Goal: Information Seeking & Learning: Learn about a topic

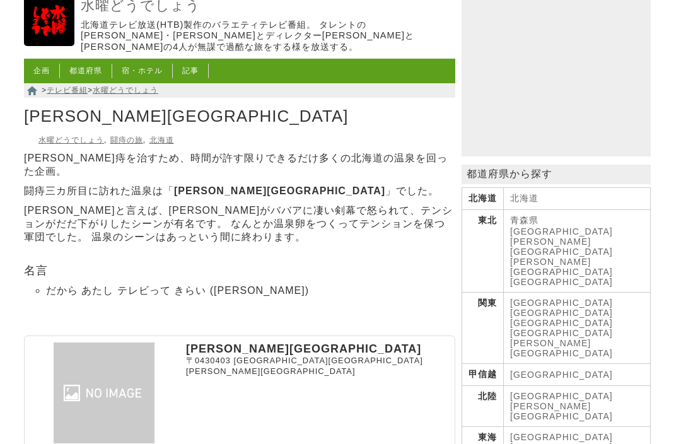
scroll to position [78, 0]
click at [57, 294] on li "だから あたし テレビって きらい ([PERSON_NAME])" at bounding box center [250, 290] width 409 height 15
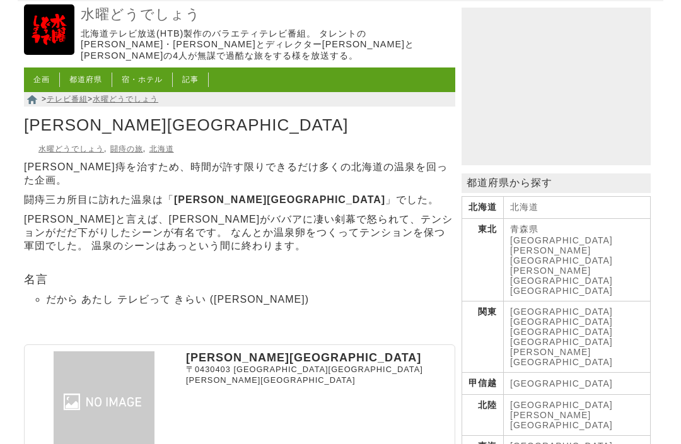
scroll to position [0, 0]
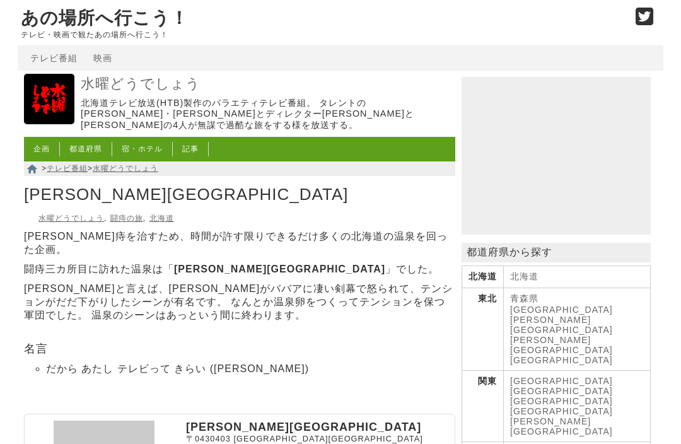
click at [151, 91] on link "水曜どうでしょう" at bounding box center [266, 84] width 371 height 18
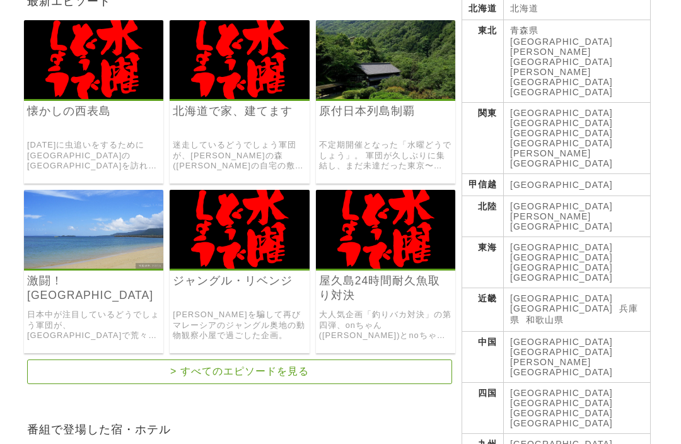
scroll to position [269, 0]
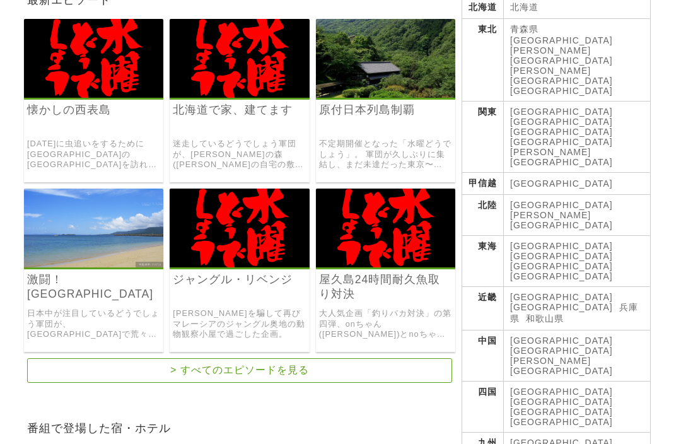
click at [361, 382] on link "> すべてのエピソードを見る" at bounding box center [239, 370] width 425 height 25
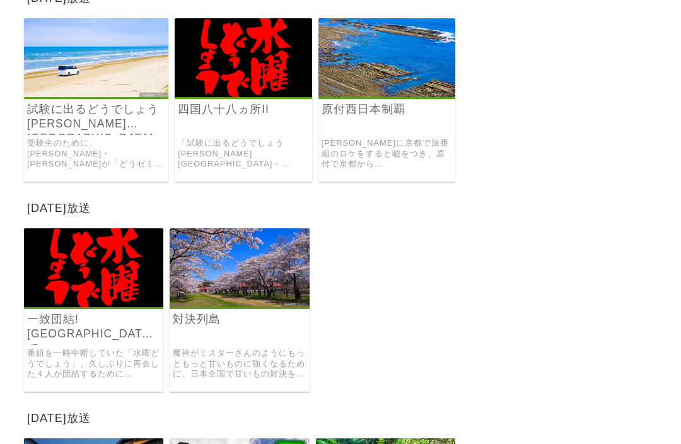
scroll to position [1708, 0]
